Goal: Communication & Community: Answer question/provide support

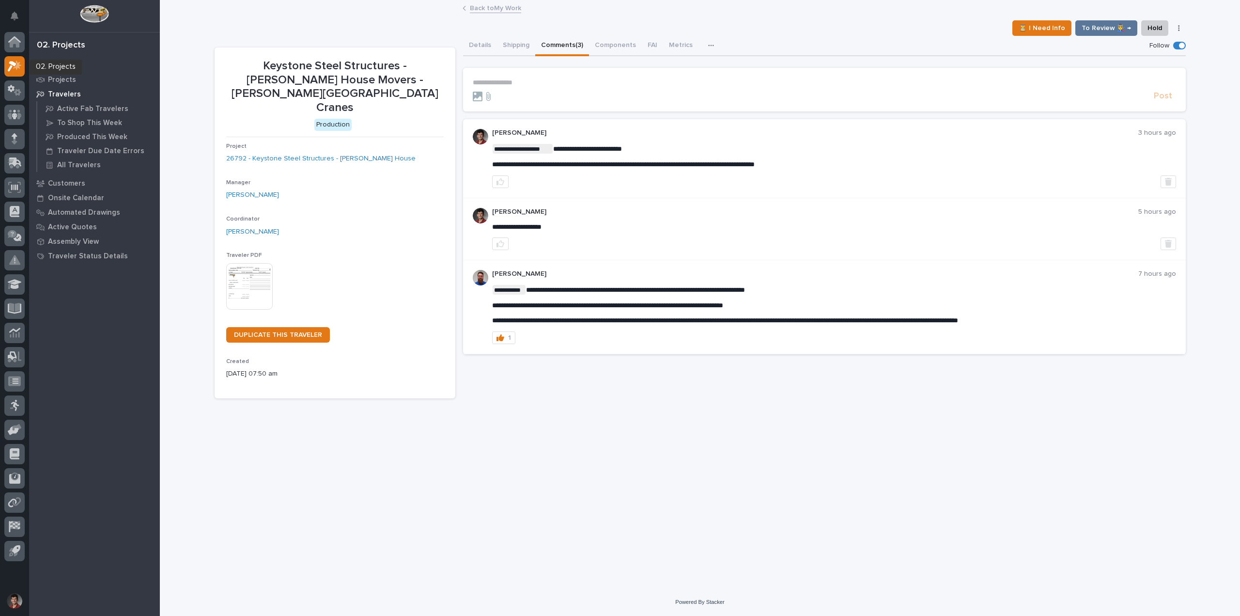
click at [17, 80] on div at bounding box center [14, 68] width 20 height 24
click at [25, 93] on div at bounding box center [14, 298] width 29 height 533
click at [4, 79] on div at bounding box center [14, 68] width 20 height 24
click at [13, 89] on icon at bounding box center [11, 88] width 7 height 7
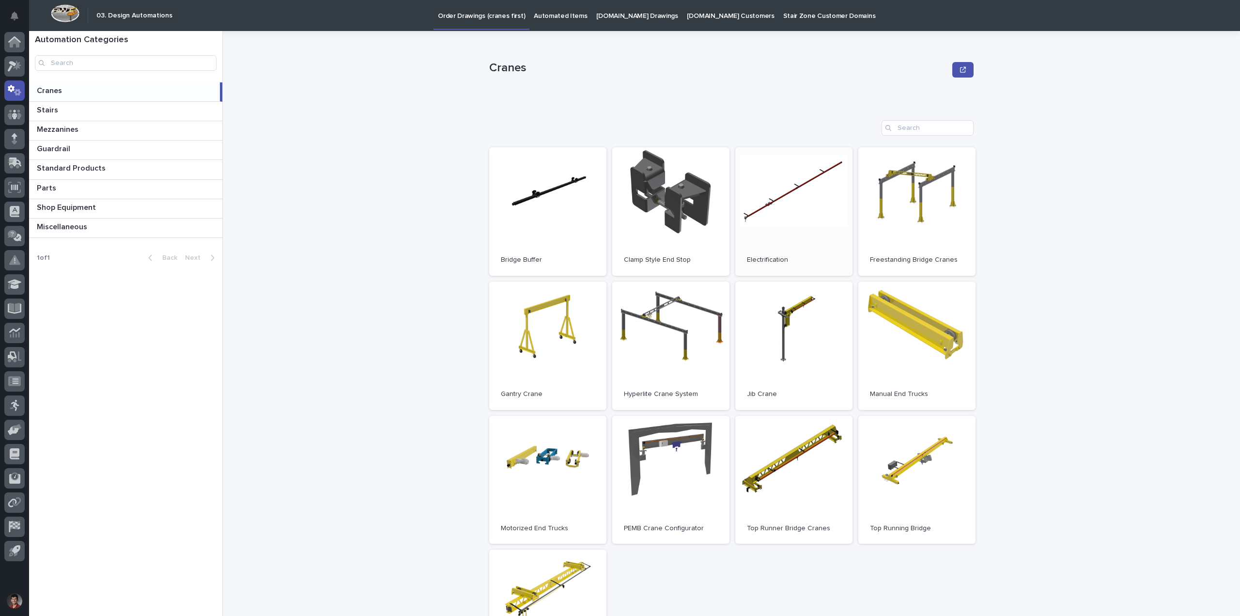
click at [757, 201] on link "Open" at bounding box center [793, 211] width 117 height 128
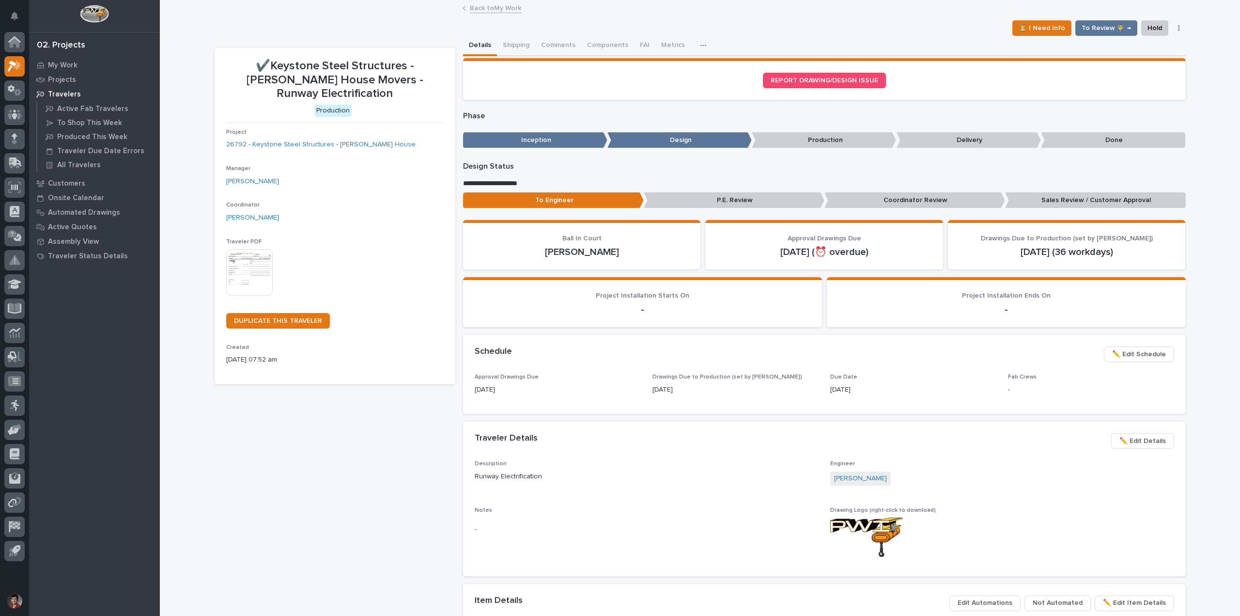
click at [483, 8] on link "Back to My Work" at bounding box center [495, 7] width 51 height 11
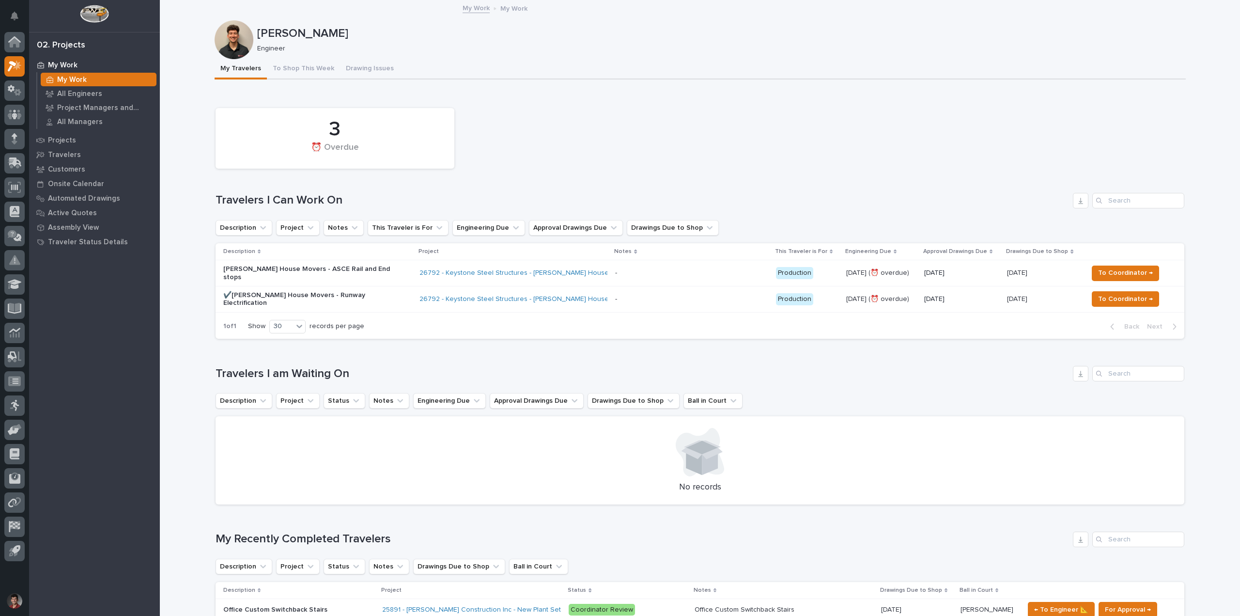
click at [370, 268] on p "[PERSON_NAME] House Movers - ASCE Rail and End stops" at bounding box center [308, 273] width 170 height 16
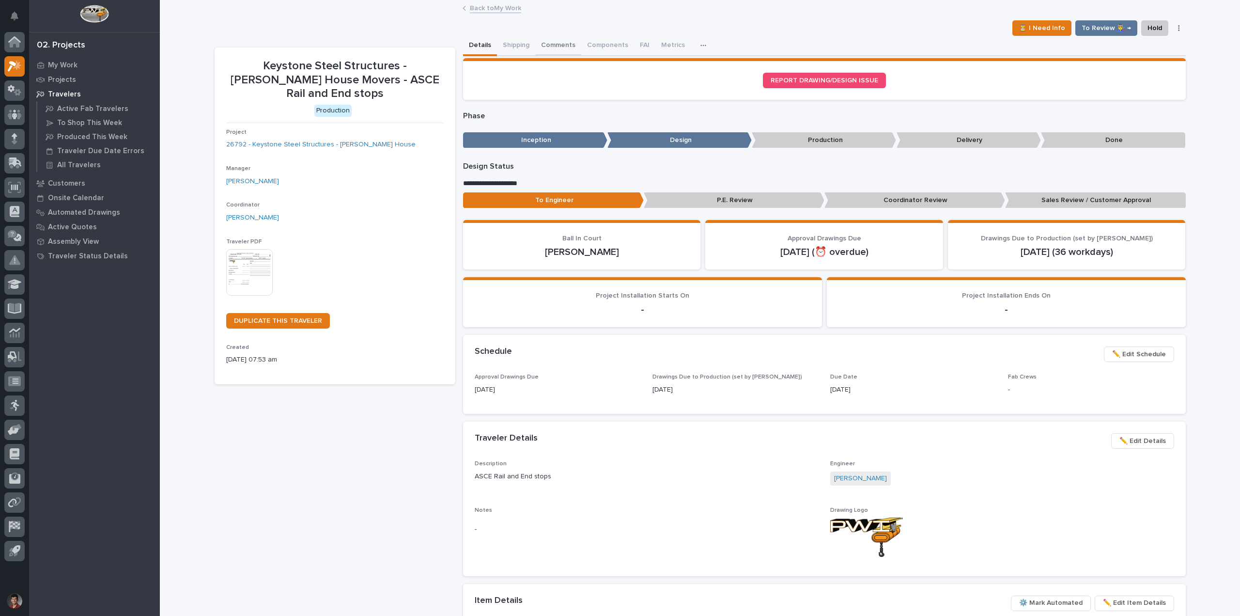
click at [562, 46] on button "Comments" at bounding box center [558, 46] width 46 height 20
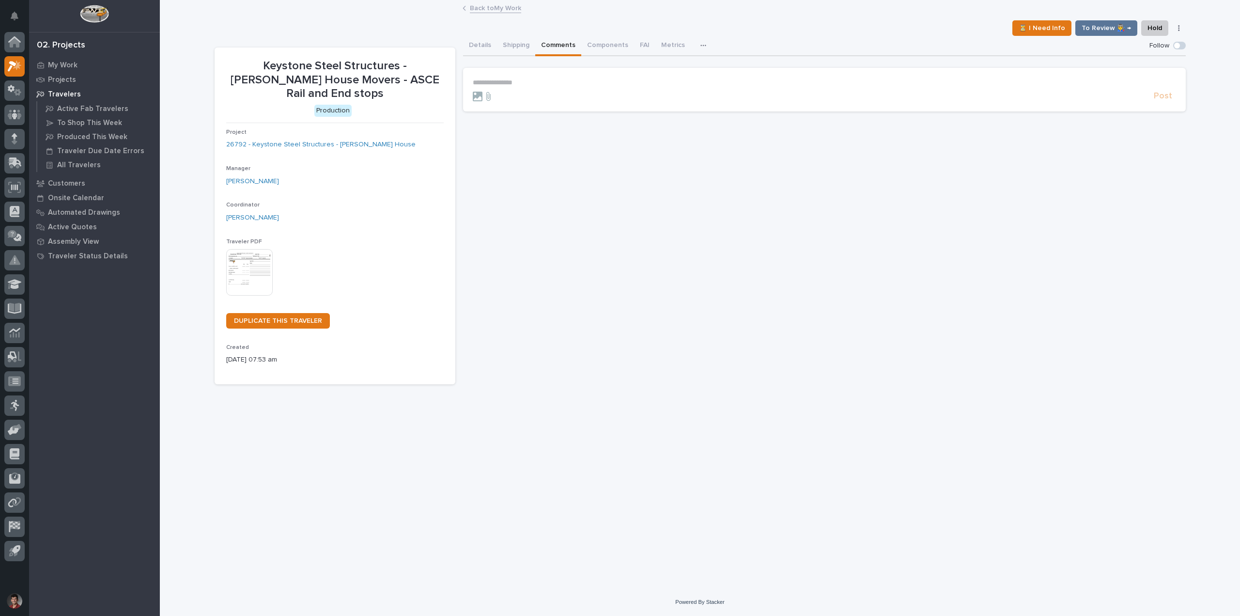
click at [536, 81] on p "**********" at bounding box center [824, 82] width 703 height 8
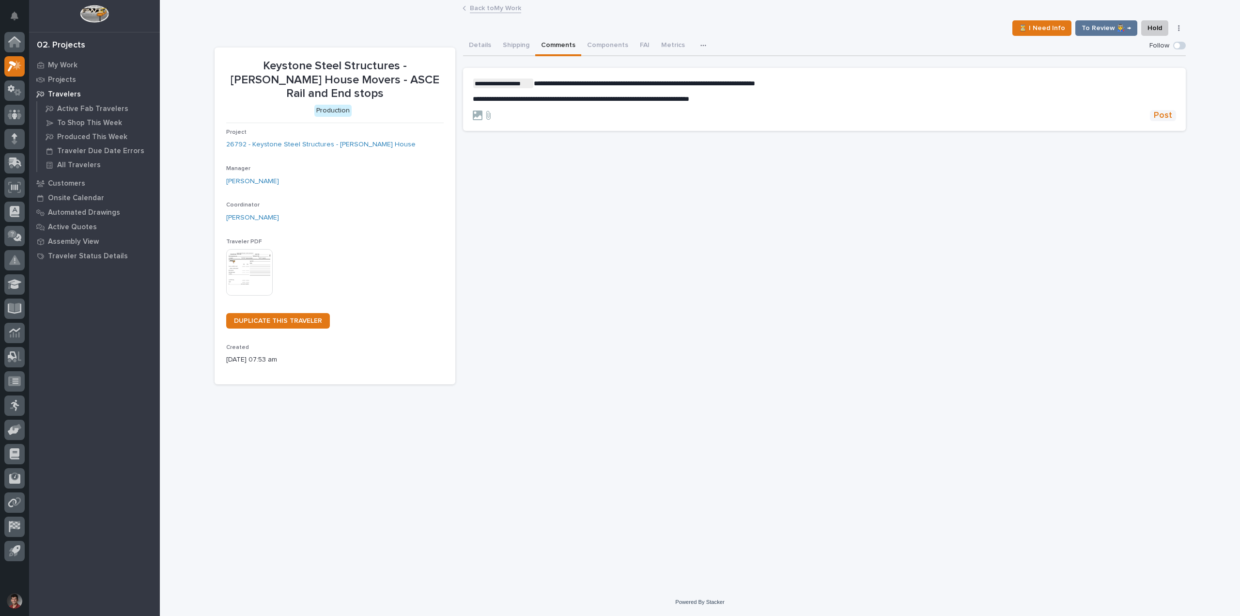
click at [1159, 115] on span "Post" at bounding box center [1163, 115] width 18 height 11
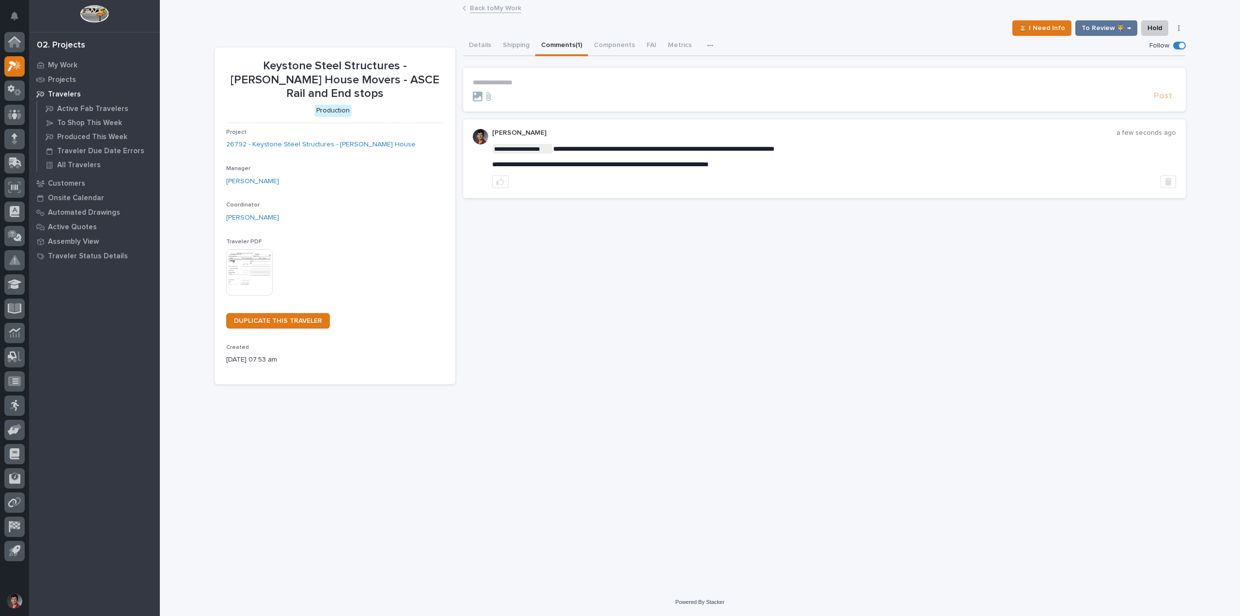
click at [689, 325] on div "**********" at bounding box center [824, 210] width 723 height 348
click at [476, 7] on link "Back to My Work" at bounding box center [495, 7] width 51 height 11
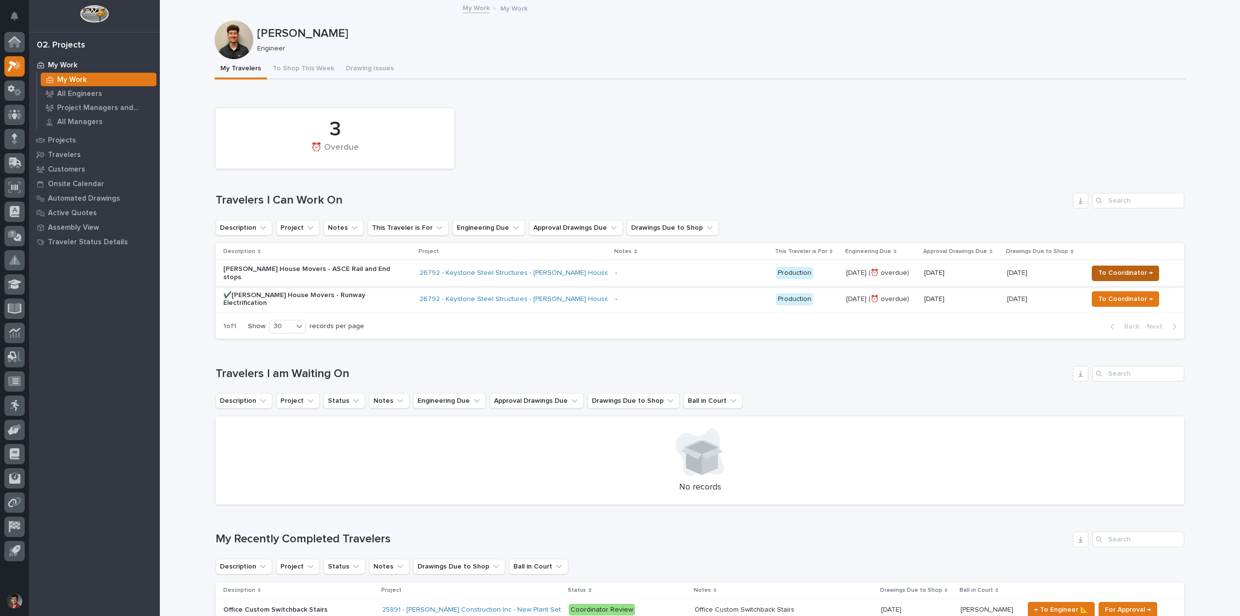
click at [1122, 271] on span "To Coordinator →" at bounding box center [1125, 273] width 55 height 12
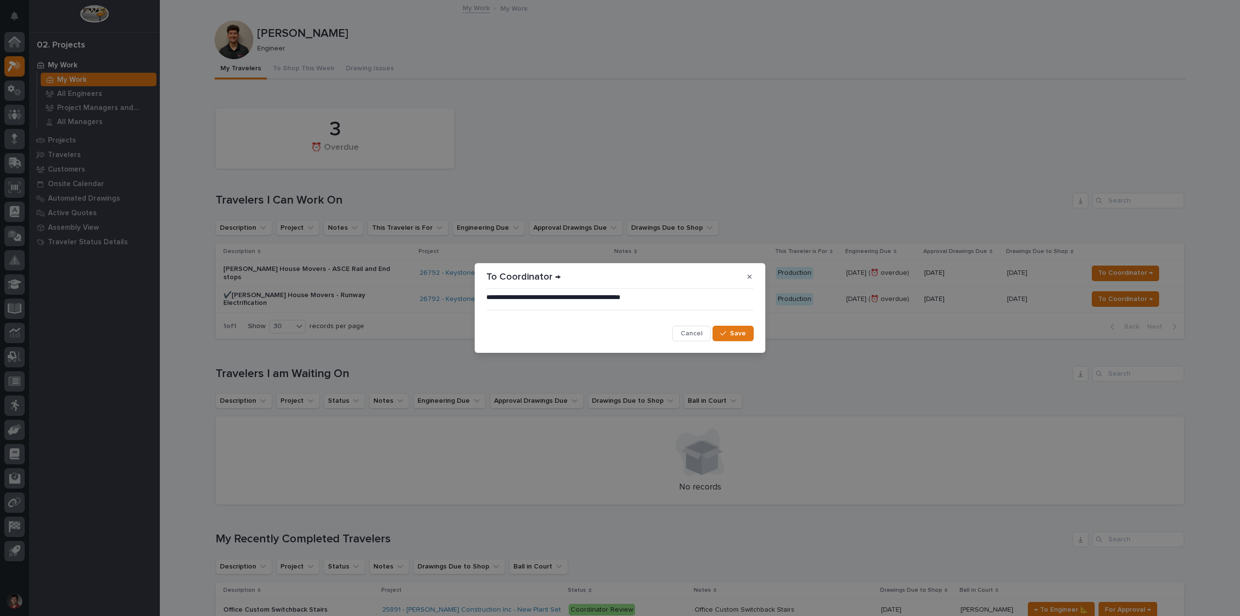
click at [748, 335] on button "Save" at bounding box center [733, 334] width 41 height 16
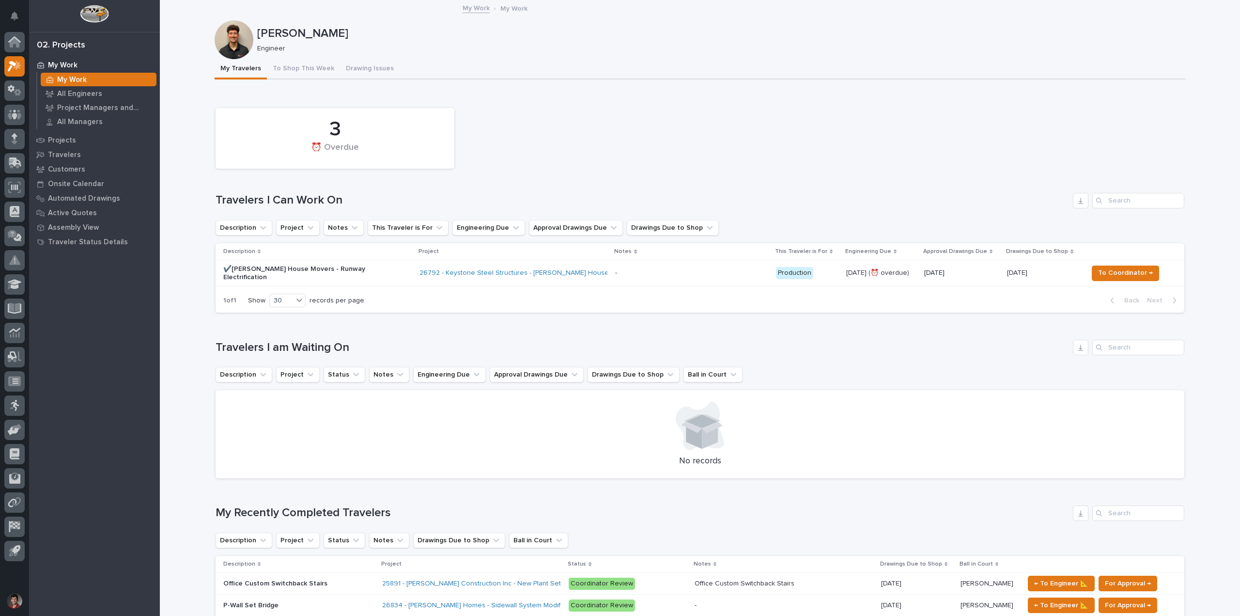
click at [629, 152] on div "3 ⏰ Overdue" at bounding box center [700, 138] width 978 height 70
click at [680, 159] on div "3 ⏰ Overdue" at bounding box center [700, 138] width 978 height 70
click at [380, 275] on p "✔️[PERSON_NAME] House Movers - Runway Electrification" at bounding box center [308, 273] width 170 height 16
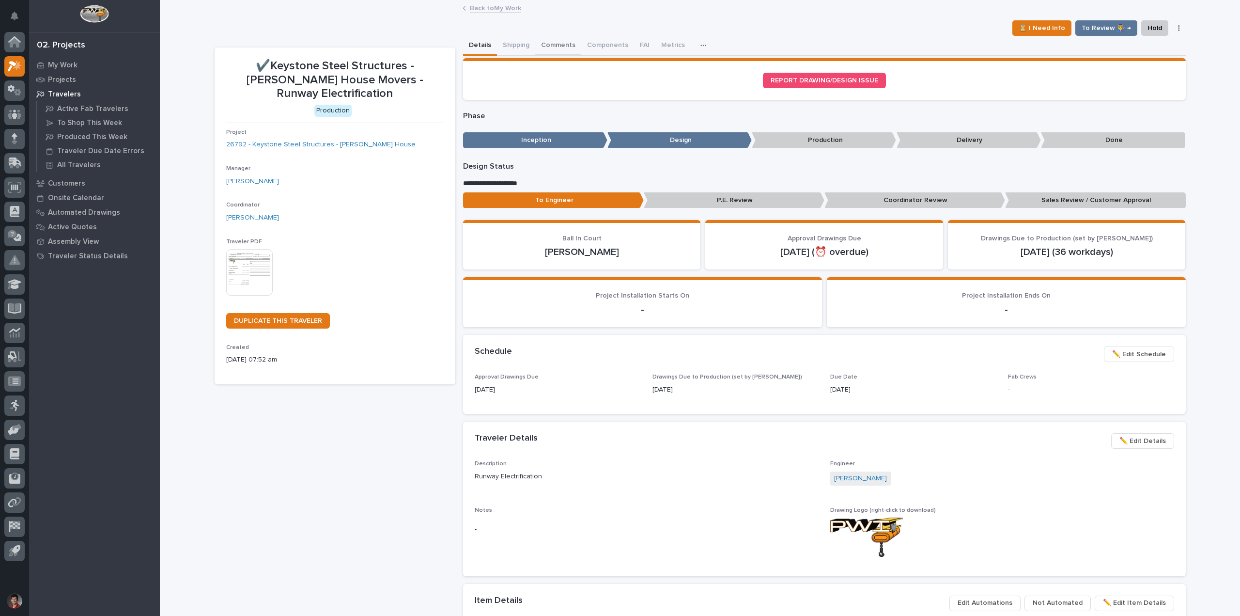
click at [558, 41] on button "Comments" at bounding box center [558, 46] width 46 height 20
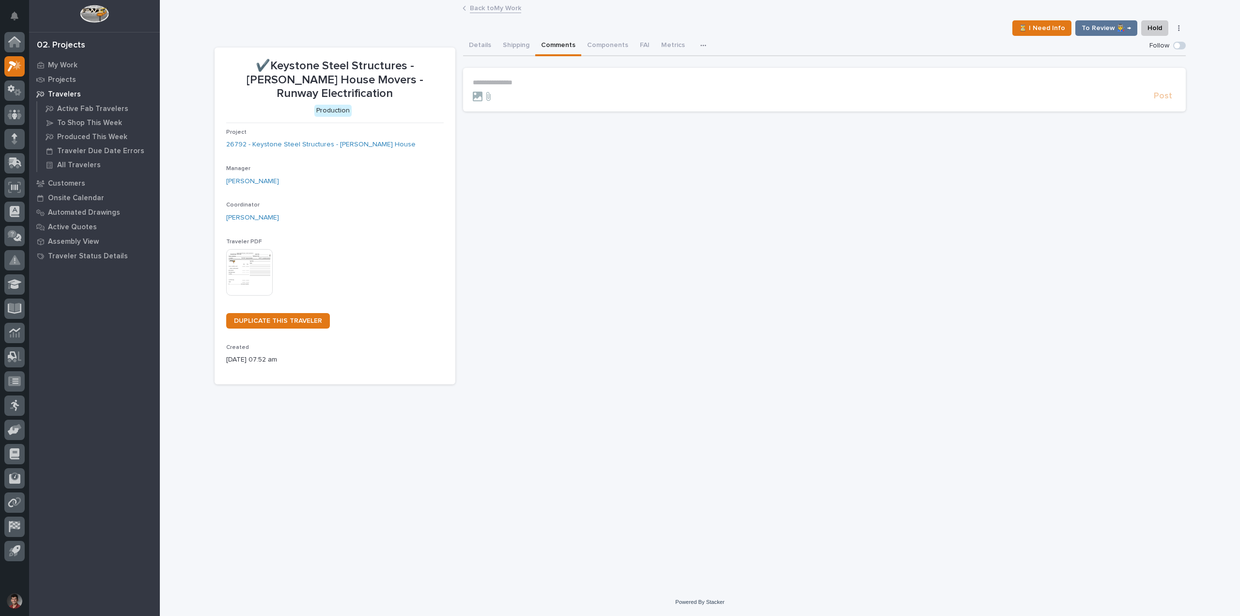
click at [655, 197] on div "**********" at bounding box center [824, 210] width 723 height 348
